Goal: Browse casually

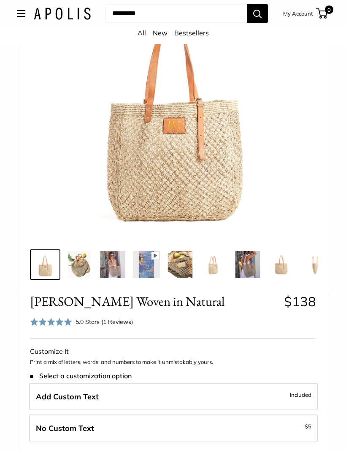
scroll to position [108, 0]
click at [161, 32] on link "New" at bounding box center [160, 33] width 15 height 8
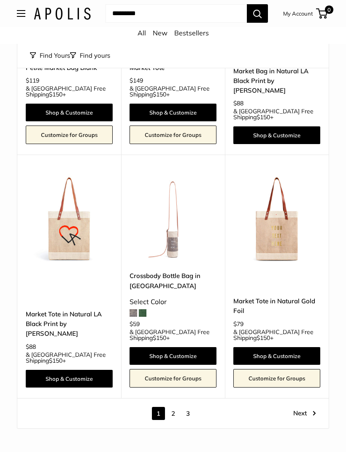
scroll to position [3621, 0]
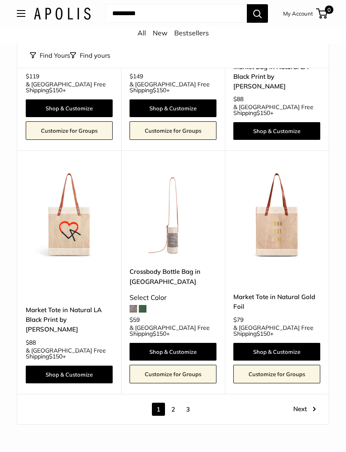
click at [175, 403] on link "2" at bounding box center [173, 409] width 13 height 13
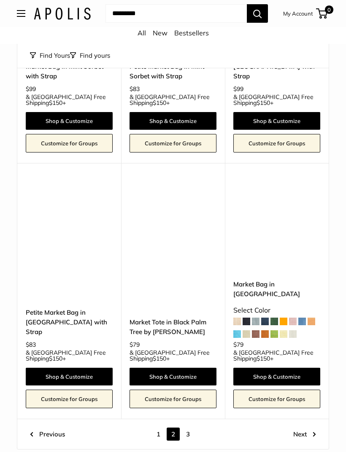
scroll to position [3433, 0]
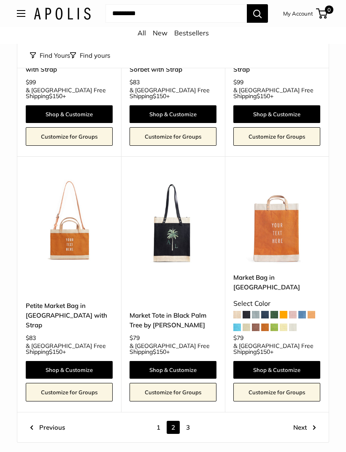
click at [187, 421] on link "3" at bounding box center [187, 427] width 13 height 13
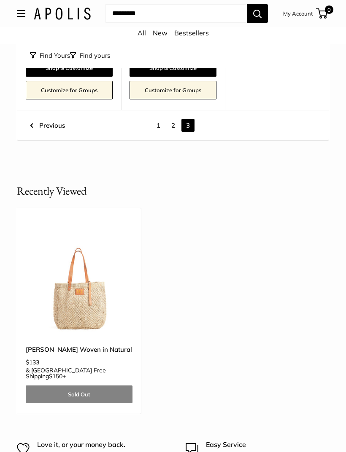
scroll to position [752, 0]
click at [80, 272] on img at bounding box center [79, 282] width 107 height 107
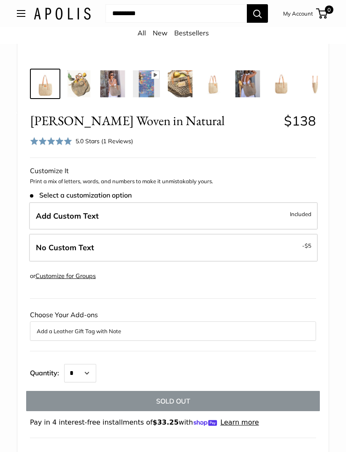
scroll to position [290, 0]
